Goal: Task Accomplishment & Management: Use online tool/utility

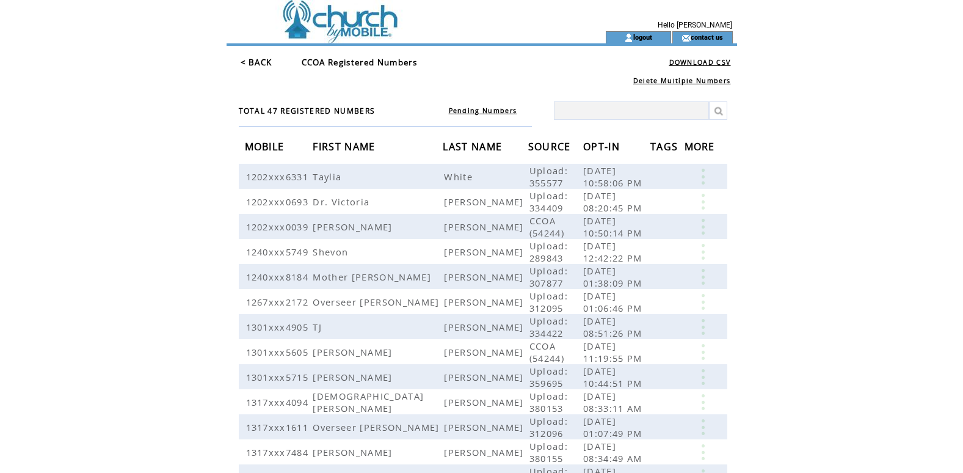
click at [259, 60] on link "< BACK" at bounding box center [257, 62] width 32 height 11
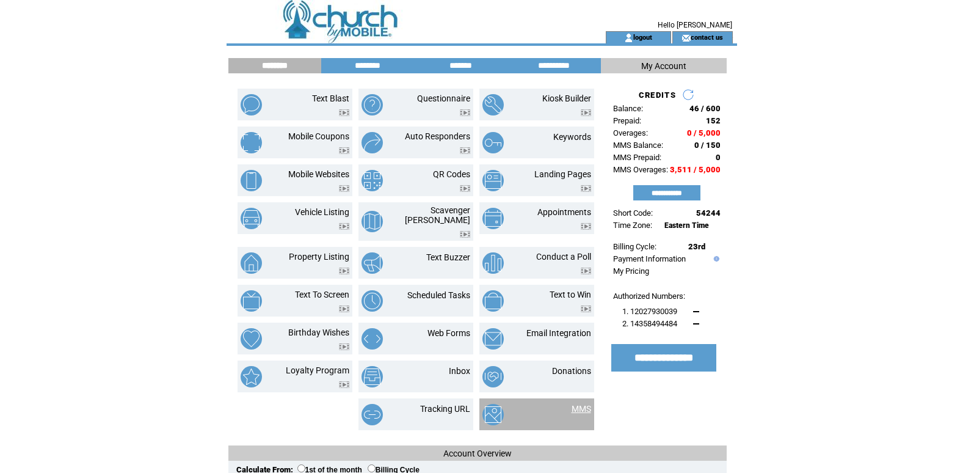
click at [580, 404] on link "MMS" at bounding box center [582, 409] width 20 height 10
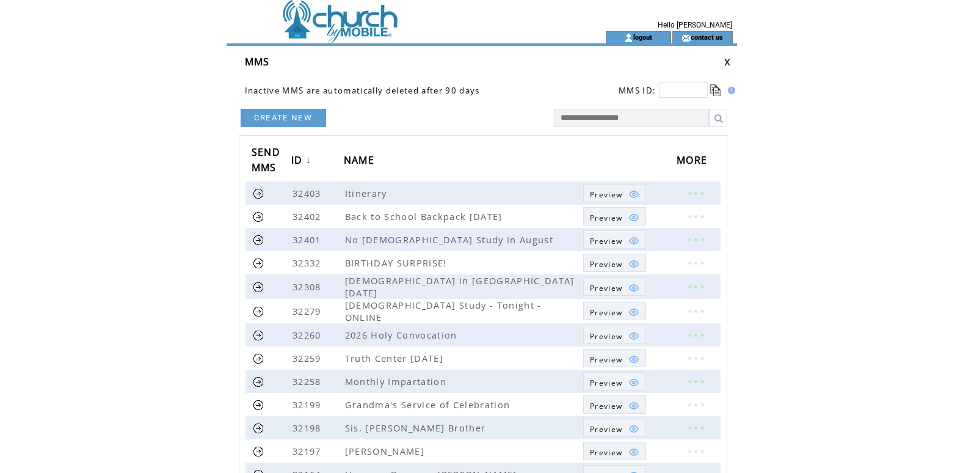
click at [279, 116] on link "CREATE NEW" at bounding box center [284, 118] width 86 height 18
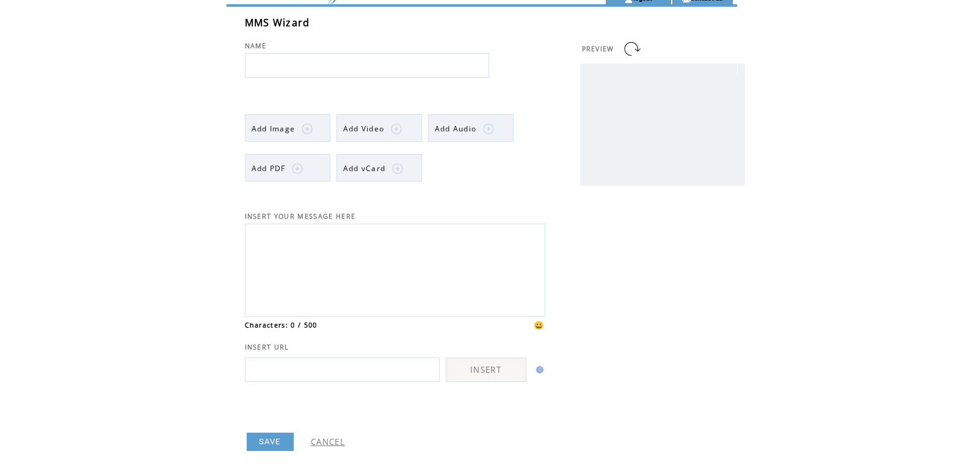
scroll to position [77, 0]
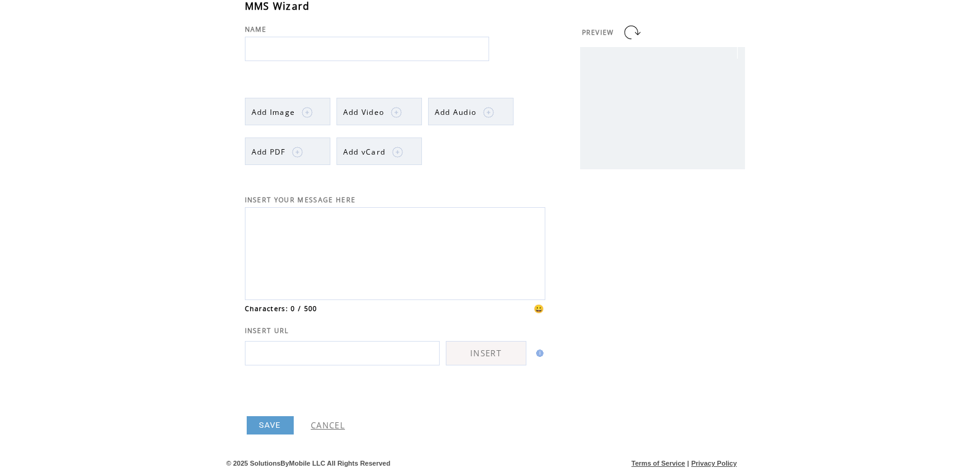
click at [326, 423] on link "CANCEL" at bounding box center [328, 425] width 34 height 11
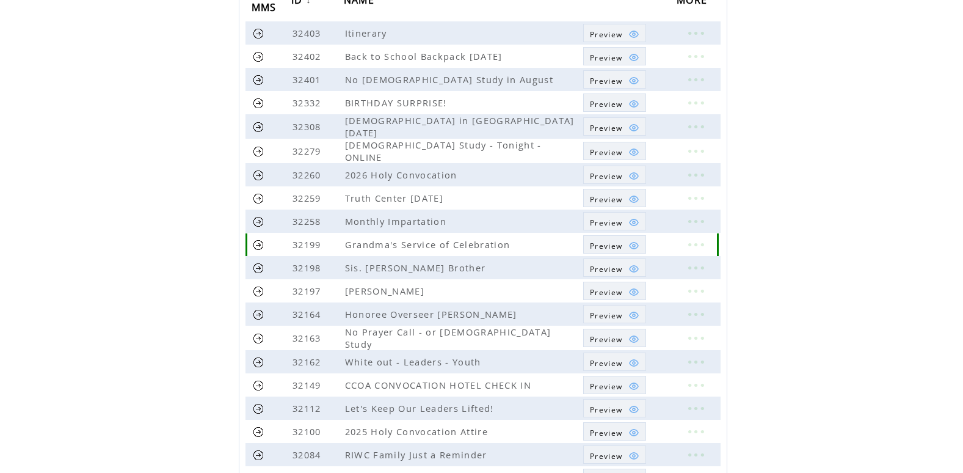
scroll to position [247, 0]
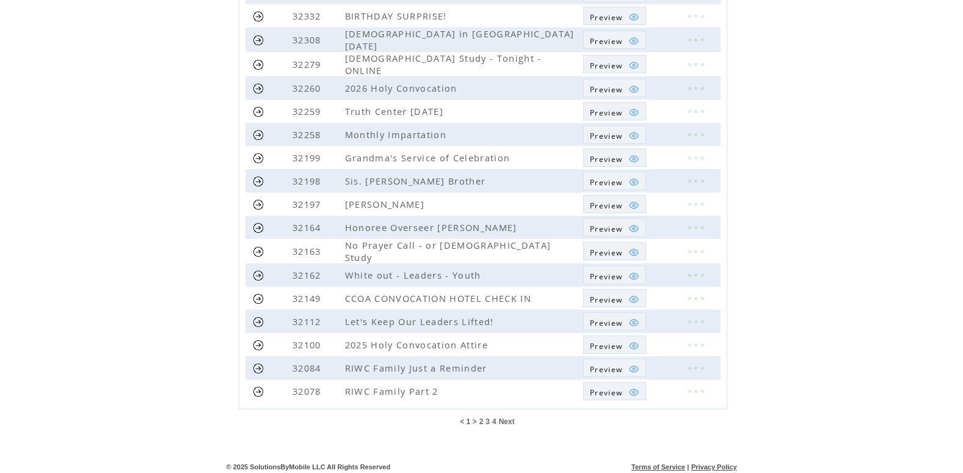
click at [506, 417] on span "Next" at bounding box center [507, 421] width 16 height 9
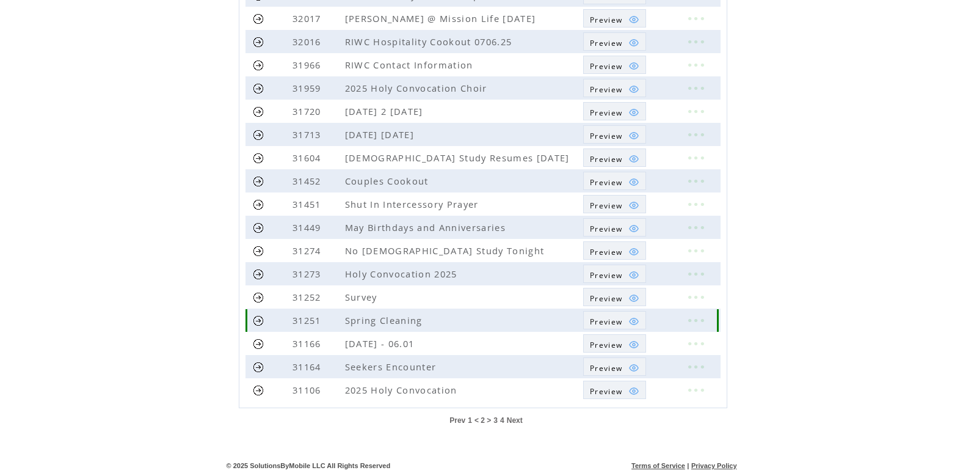
scroll to position [247, 0]
click at [512, 418] on span "Next" at bounding box center [515, 418] width 16 height 9
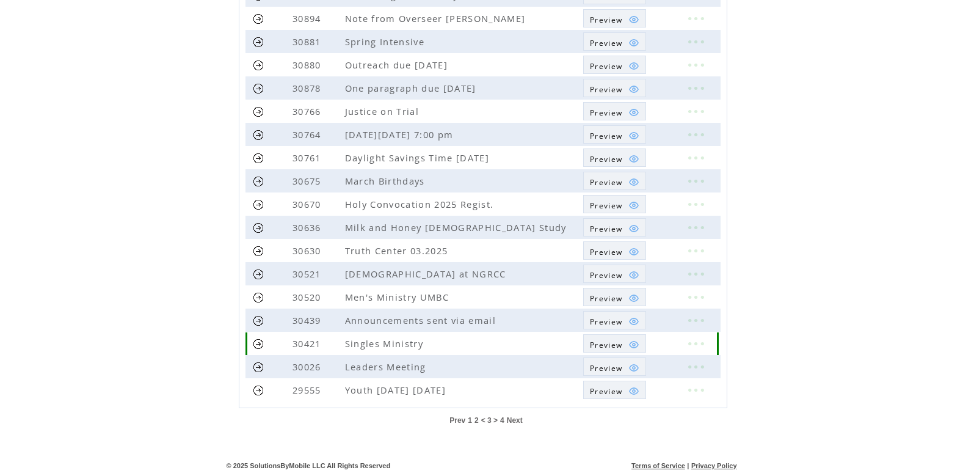
scroll to position [247, 0]
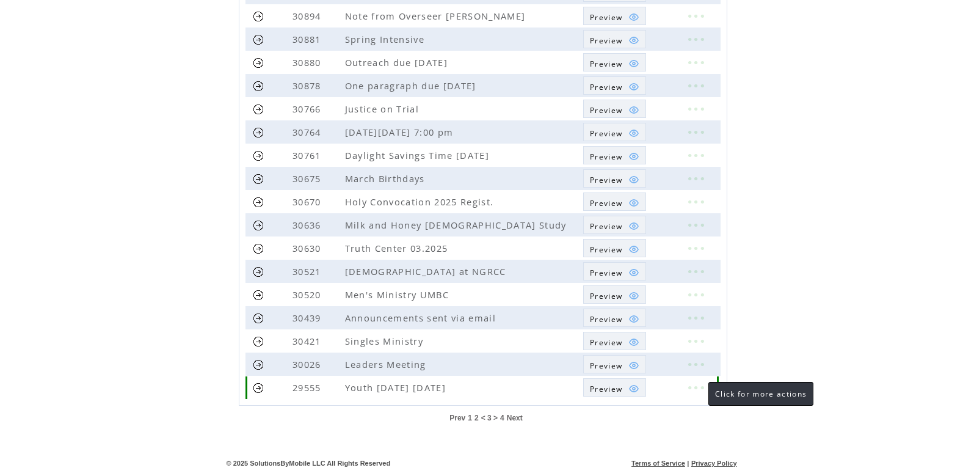
click at [698, 385] on link at bounding box center [695, 387] width 37 height 16
click at [629, 389] on link "EDIT" at bounding box center [629, 387] width 20 height 11
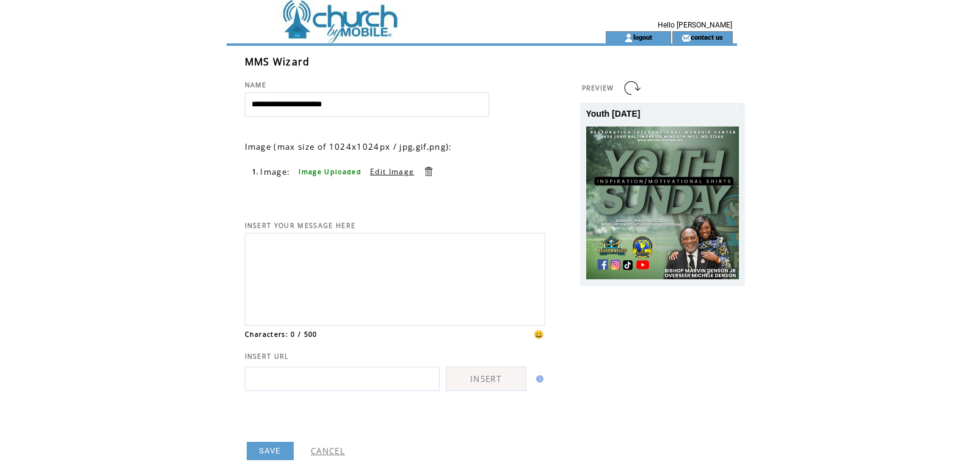
click at [318, 104] on input "**********" at bounding box center [367, 104] width 244 height 24
type input "**********"
click at [384, 169] on link "Edit Image" at bounding box center [392, 171] width 44 height 10
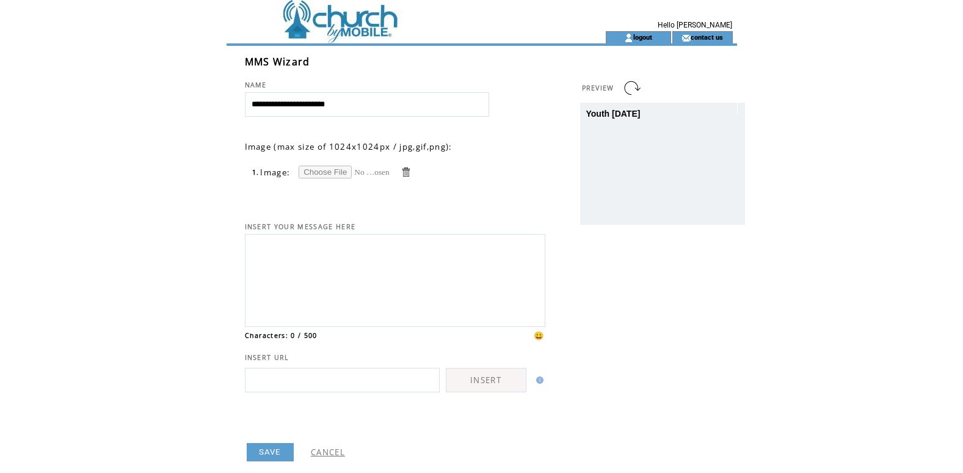
click at [323, 171] on input "file" at bounding box center [345, 172] width 92 height 13
type input "**********"
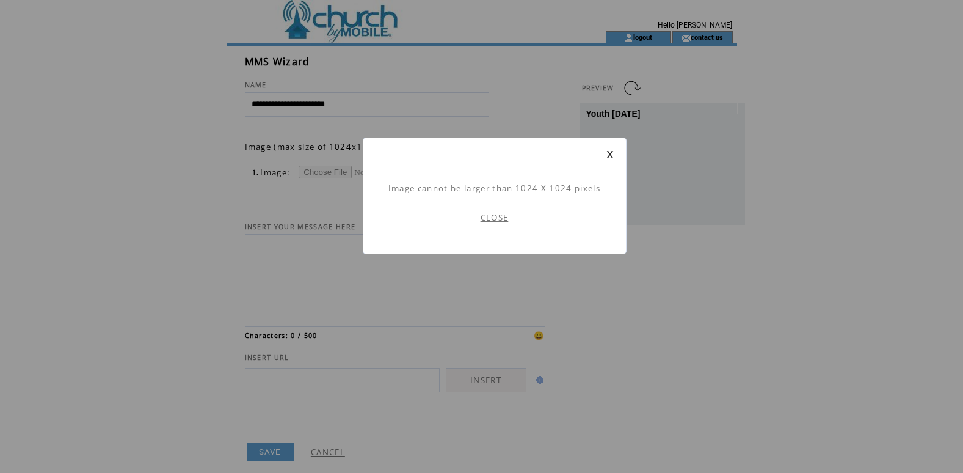
scroll to position [1, 0]
click at [495, 218] on link "CLOSE" at bounding box center [495, 217] width 28 height 11
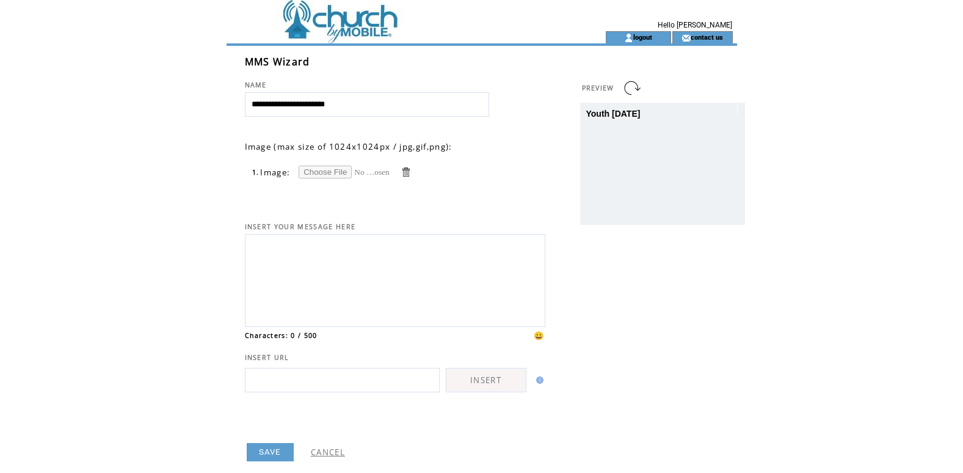
click at [331, 173] on input "file" at bounding box center [345, 172] width 92 height 13
type input "**********"
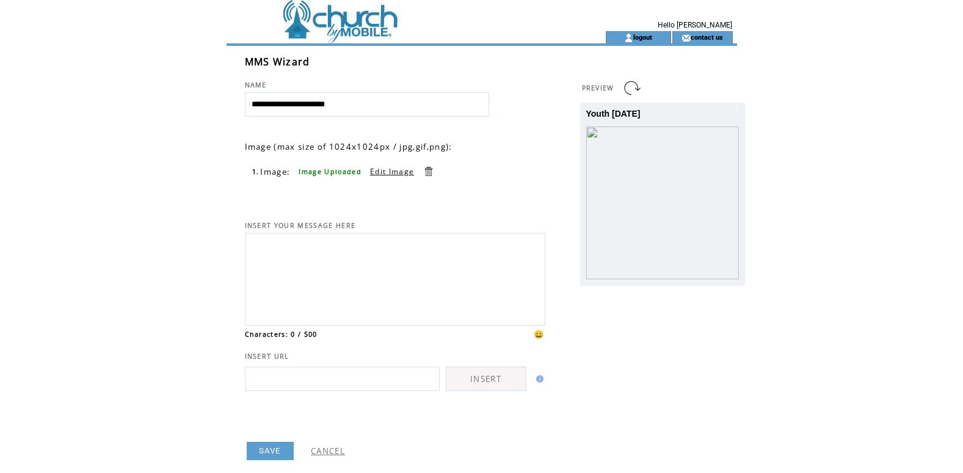
drag, startPoint x: 685, startPoint y: 114, endPoint x: 678, endPoint y: 111, distance: 7.7
click at [680, 112] on div "Youth [DATE]" at bounding box center [662, 114] width 153 height 10
click at [624, 83] on link at bounding box center [632, 88] width 20 height 20
drag, startPoint x: 696, startPoint y: 117, endPoint x: 542, endPoint y: 122, distance: 154.6
click at [542, 122] on tr "**********" at bounding box center [500, 263] width 511 height 434
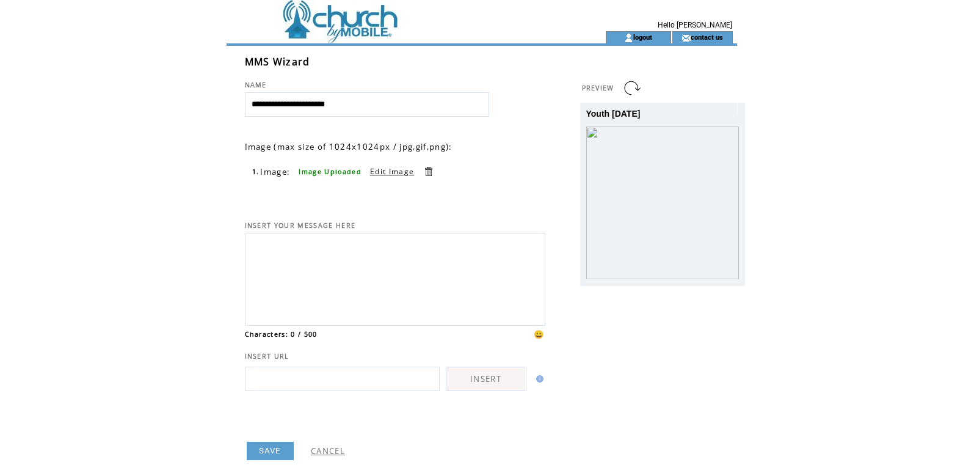
click at [421, 251] on textarea at bounding box center [395, 277] width 287 height 82
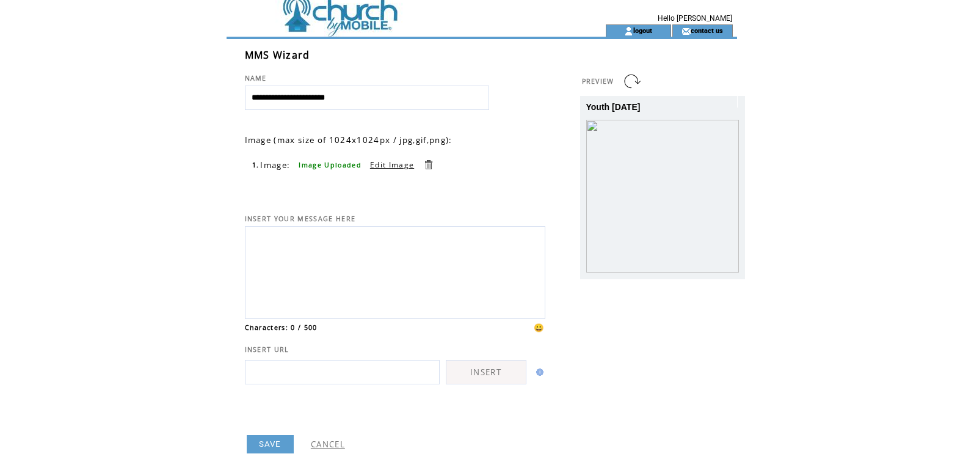
scroll to position [47, 0]
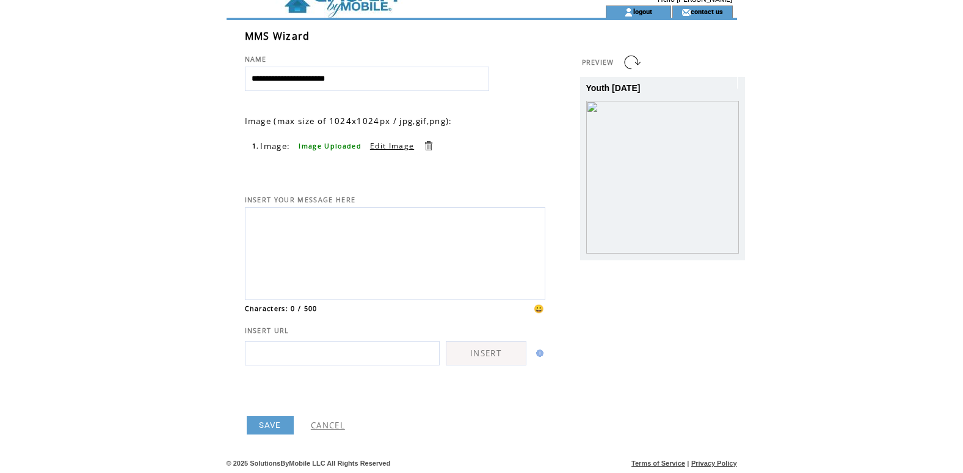
click at [335, 421] on link "CANCEL" at bounding box center [328, 425] width 34 height 11
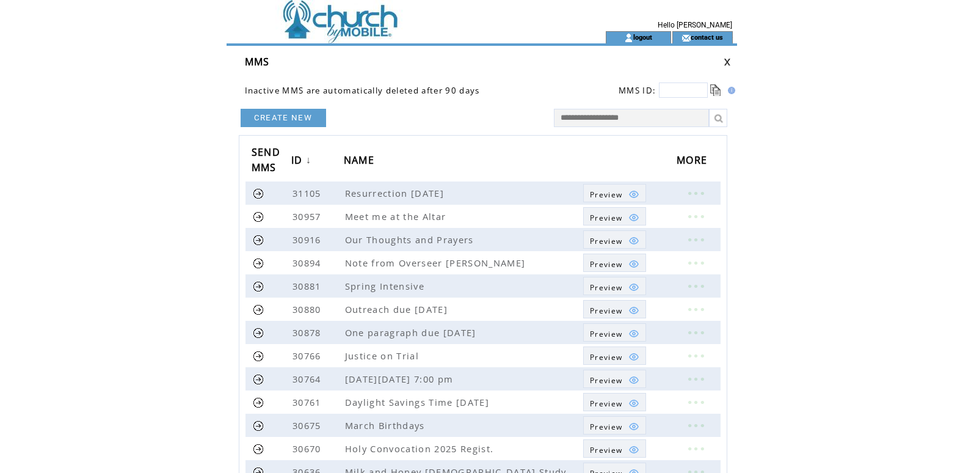
click at [275, 114] on link "CREATE NEW" at bounding box center [284, 118] width 86 height 18
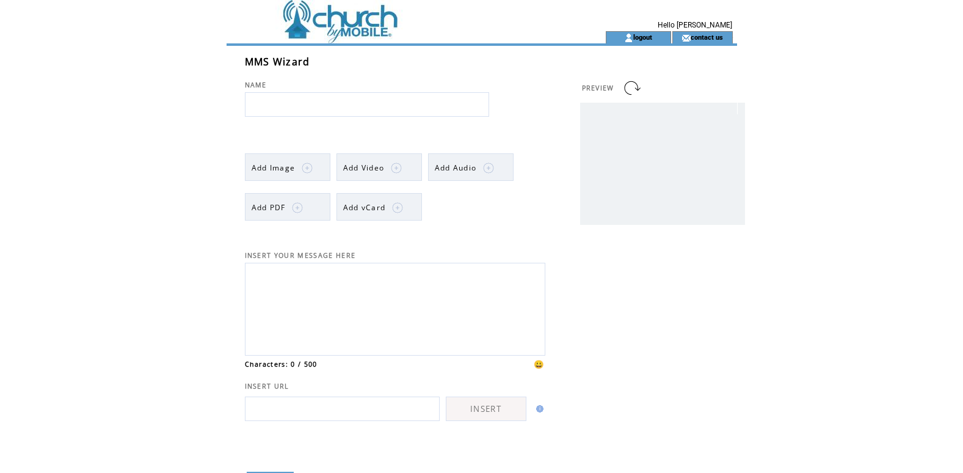
click at [330, 98] on input "text" at bounding box center [367, 104] width 244 height 24
type input "**********"
click at [289, 169] on span "Add Image" at bounding box center [274, 167] width 44 height 10
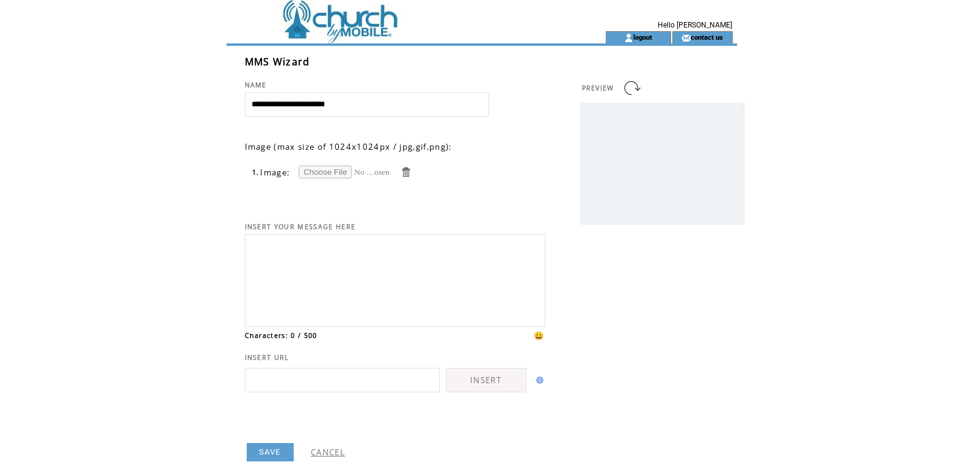
click at [338, 173] on input "file" at bounding box center [345, 172] width 92 height 13
type input "**********"
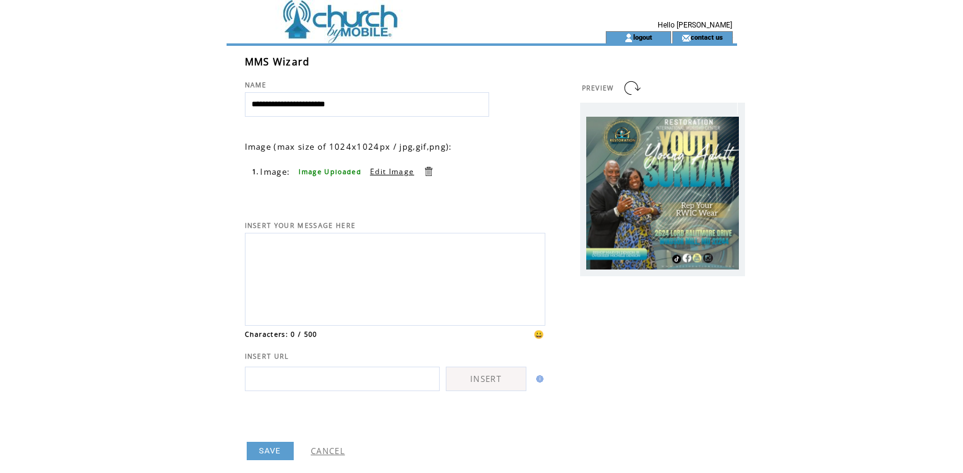
click at [293, 244] on textarea at bounding box center [395, 277] width 287 height 82
click at [258, 250] on textarea "**********" at bounding box center [395, 277] width 287 height 82
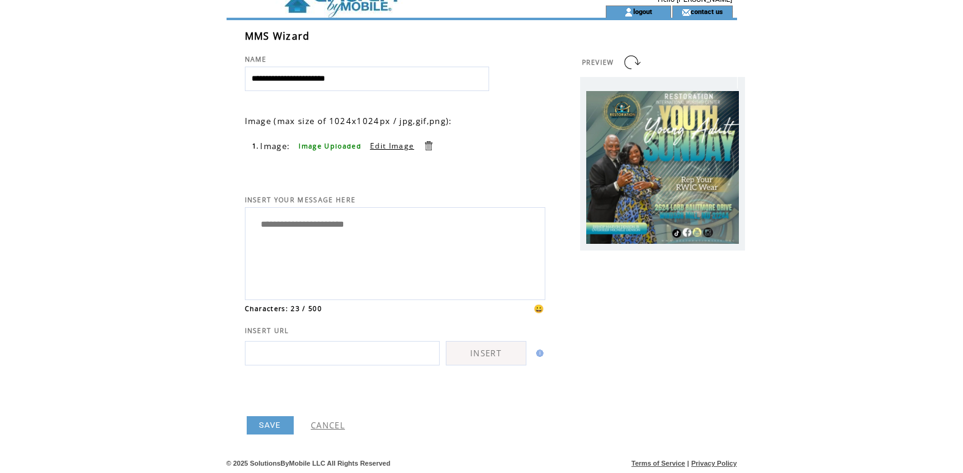
scroll to position [47, 0]
type textarea "**********"
click at [281, 426] on link "SAVE" at bounding box center [270, 425] width 47 height 18
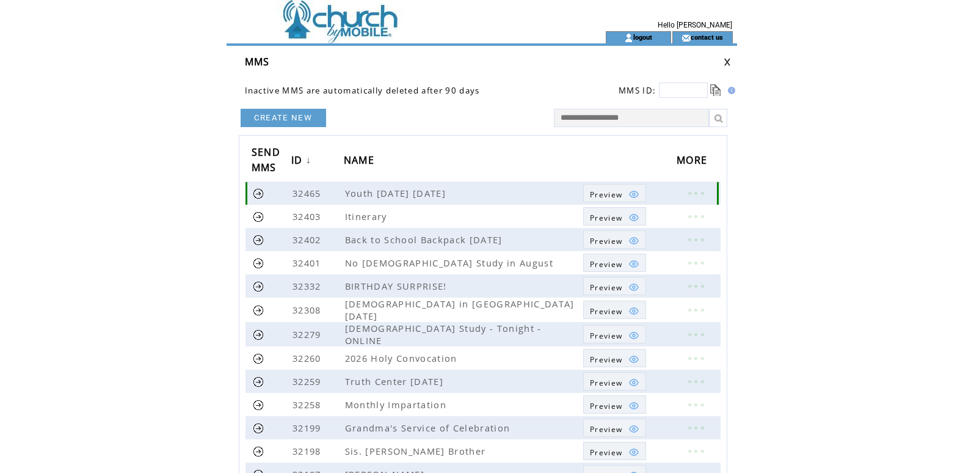
click at [253, 192] on link at bounding box center [259, 194] width 12 height 12
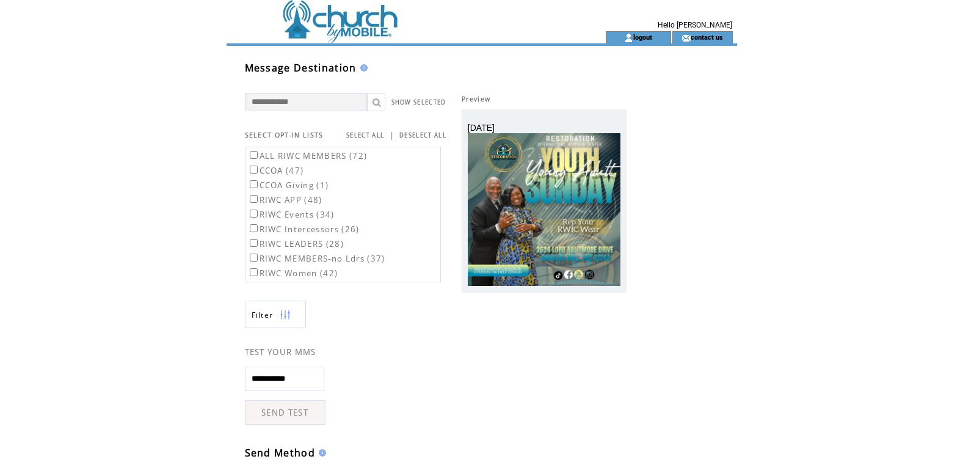
click at [253, 217] on label "RIWC Events (34)" at bounding box center [290, 214] width 87 height 11
click at [254, 254] on label "RIWC MEMBERS-no Ldrs (37)" at bounding box center [316, 258] width 138 height 11
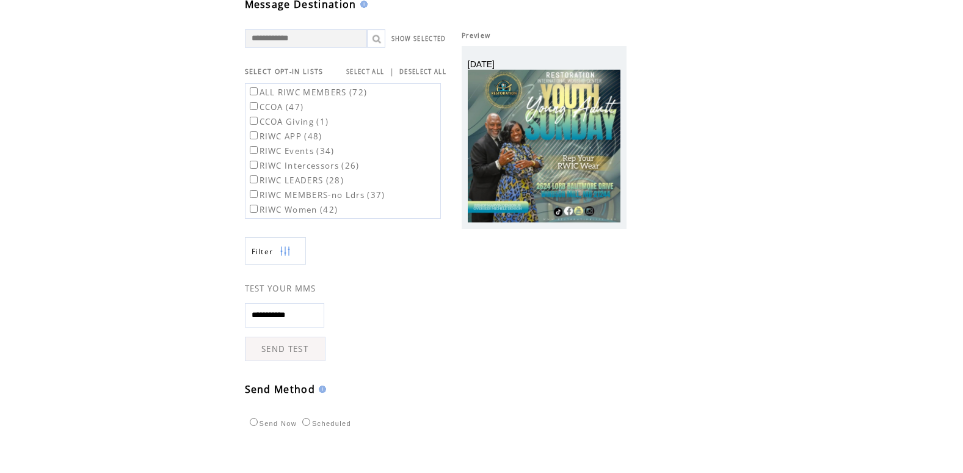
scroll to position [274, 0]
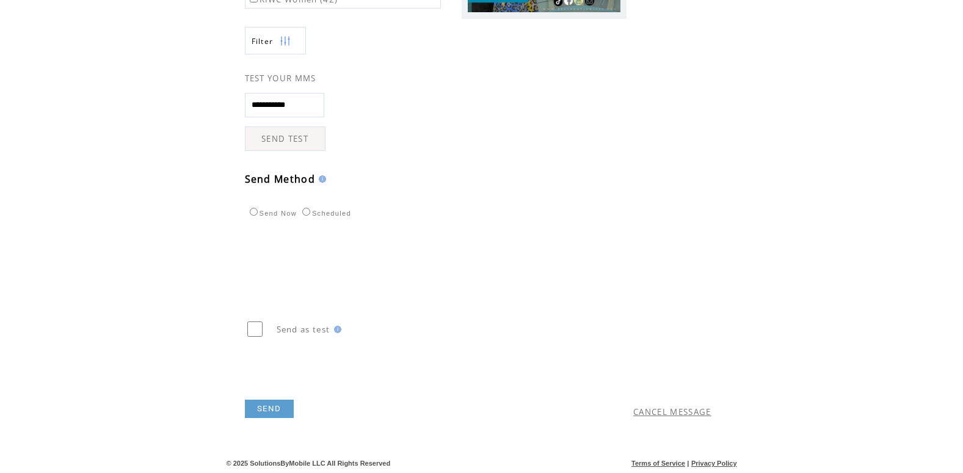
click at [269, 408] on link "SEND" at bounding box center [269, 408] width 49 height 18
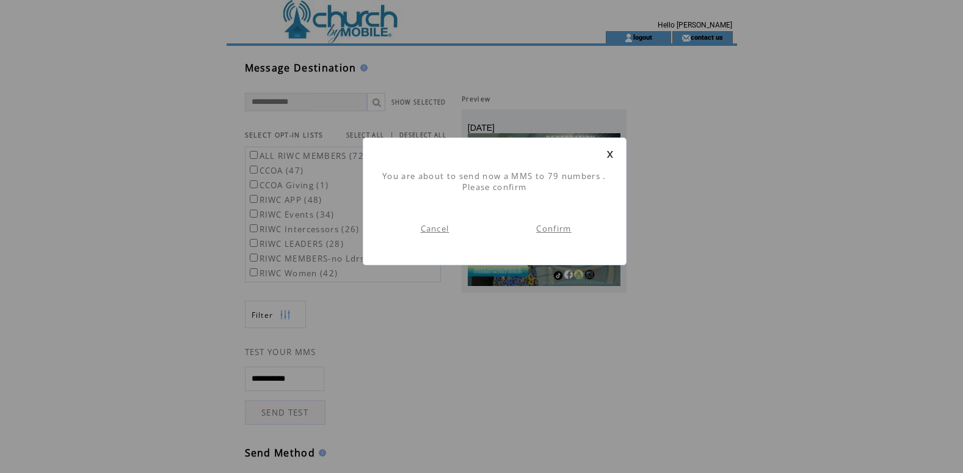
scroll to position [1, 0]
click at [561, 227] on link "Confirm" at bounding box center [553, 228] width 35 height 11
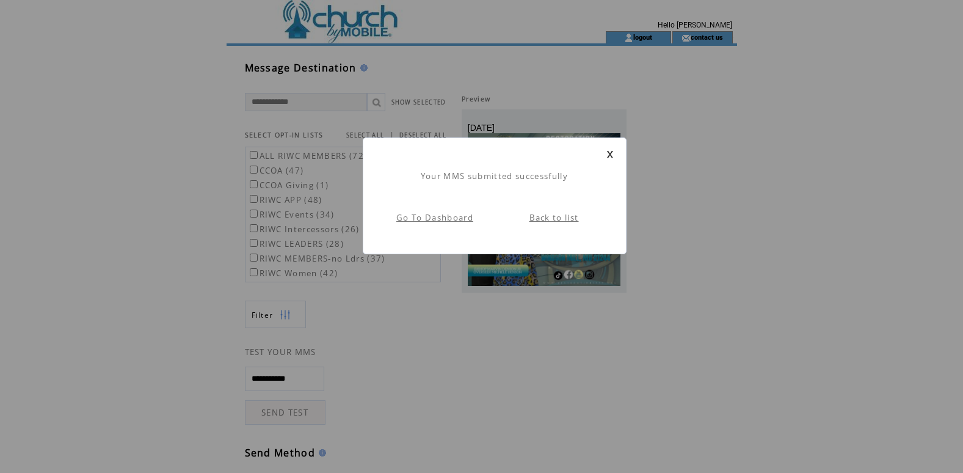
scroll to position [1, 0]
click at [559, 214] on link "Back to list" at bounding box center [554, 217] width 49 height 11
